Goal: Find specific page/section: Find specific page/section

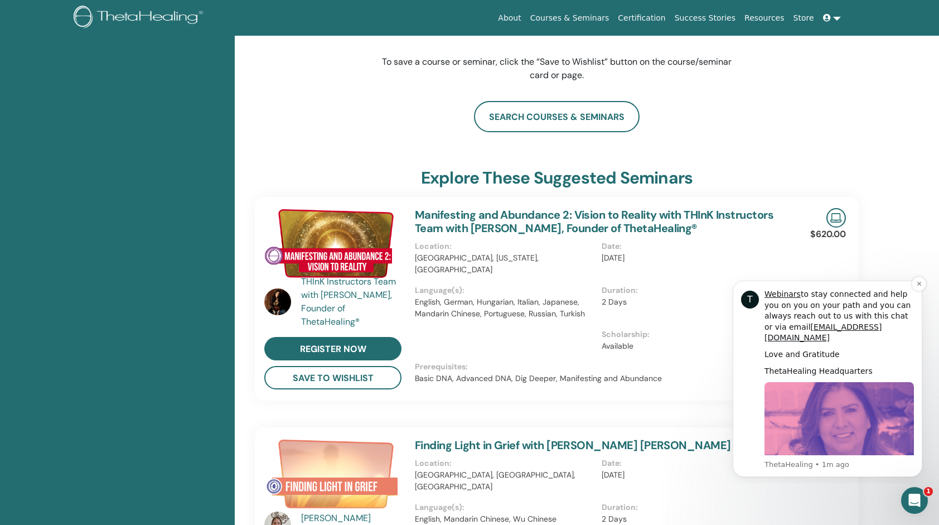
scroll to position [196, 0]
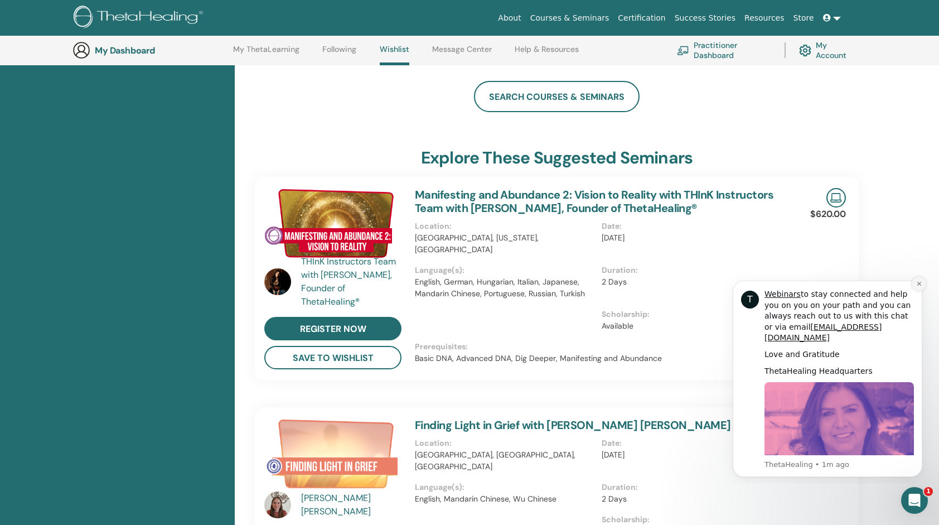
click at [919, 284] on icon "Dismiss notification" at bounding box center [919, 283] width 6 height 6
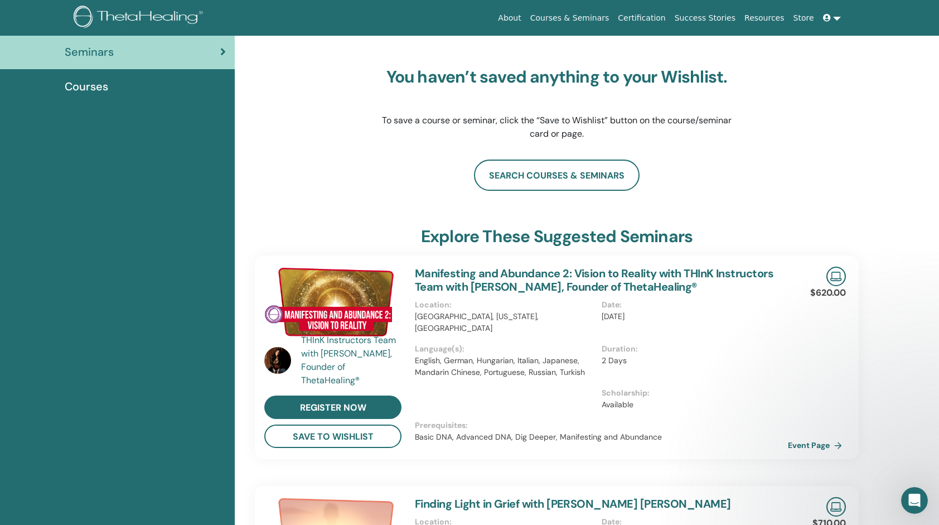
scroll to position [45, 0]
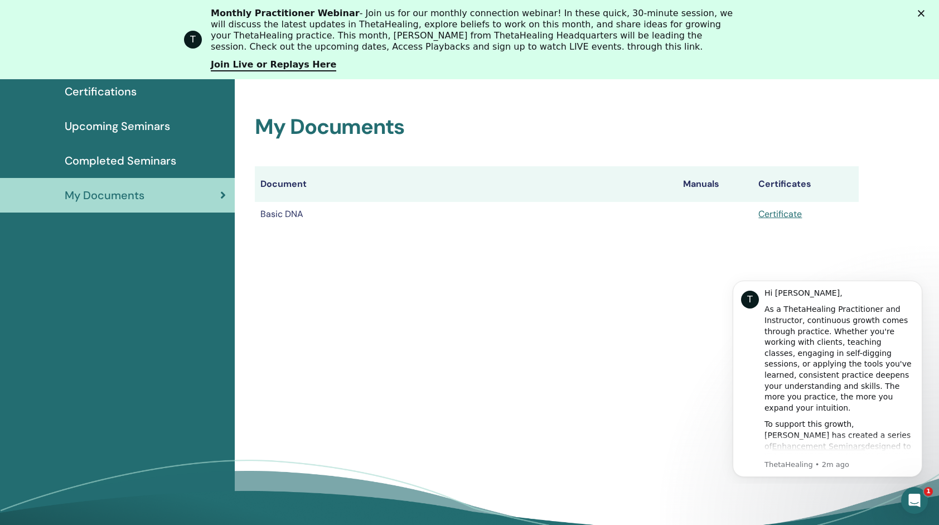
scroll to position [138, 0]
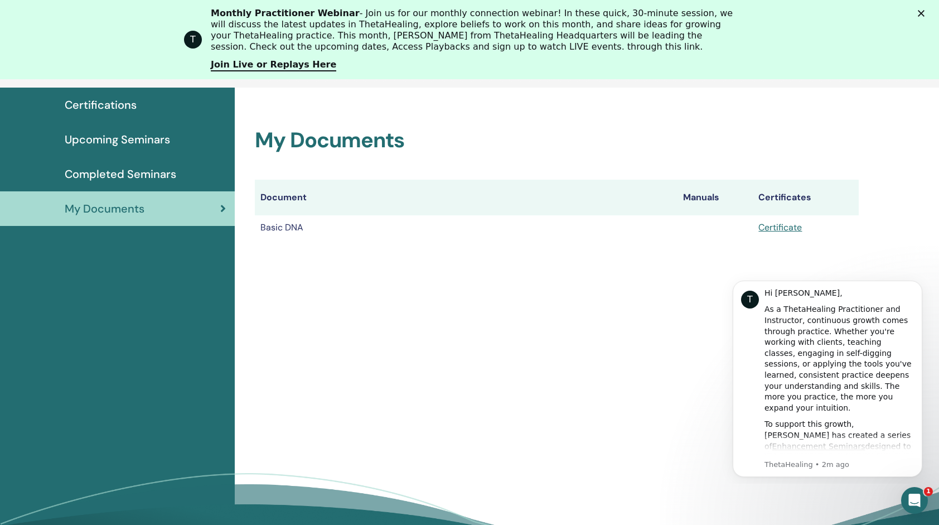
click at [139, 169] on span "Completed Seminars" at bounding box center [120, 174] width 111 height 17
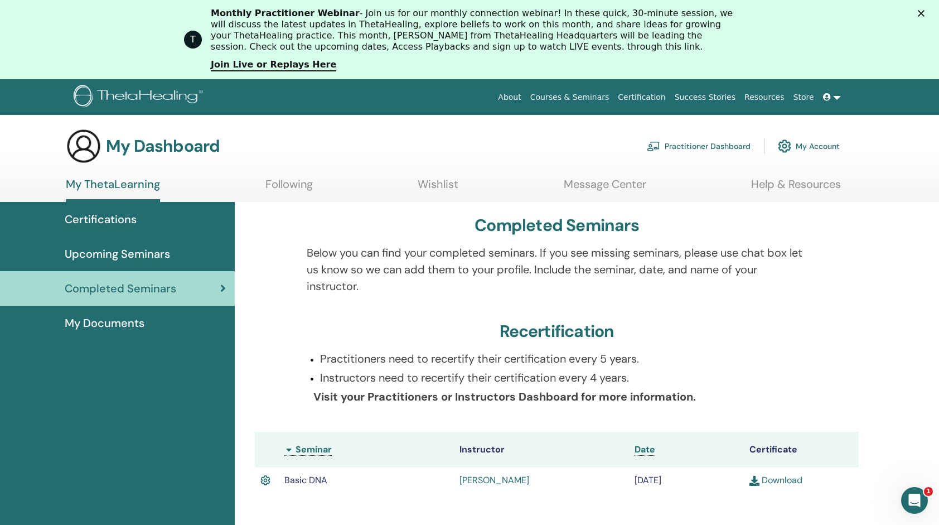
click at [129, 252] on span "Upcoming Seminars" at bounding box center [117, 253] width 105 height 17
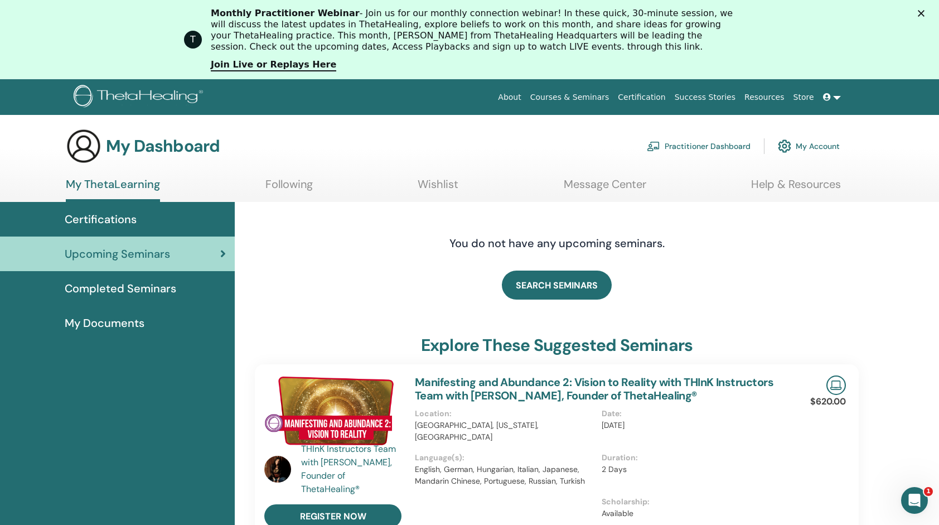
click at [89, 212] on span "Certifications" at bounding box center [101, 219] width 72 height 17
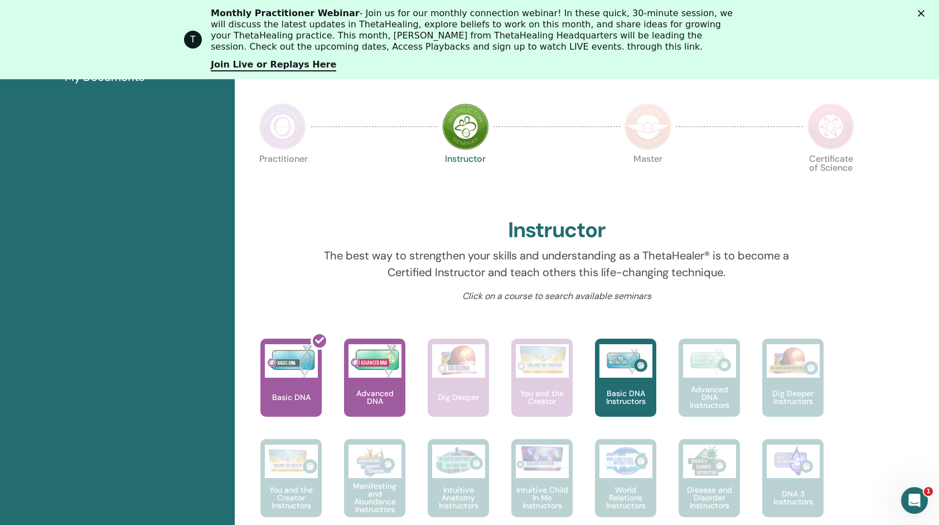
scroll to position [262, 0]
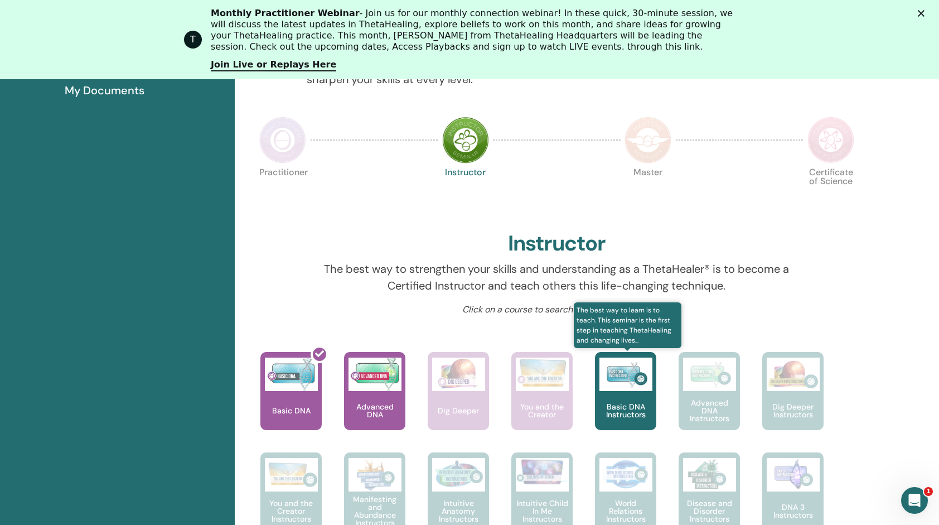
click at [630, 406] on p "Basic DNA Instructors" at bounding box center [625, 410] width 61 height 16
